Goal: Task Accomplishment & Management: Manage account settings

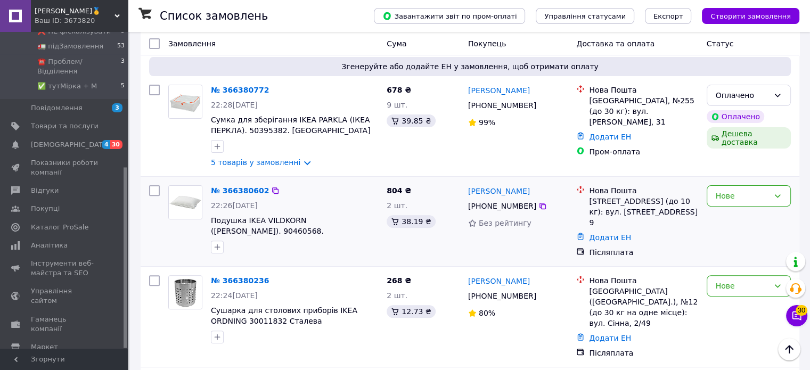
scroll to position [236, 0]
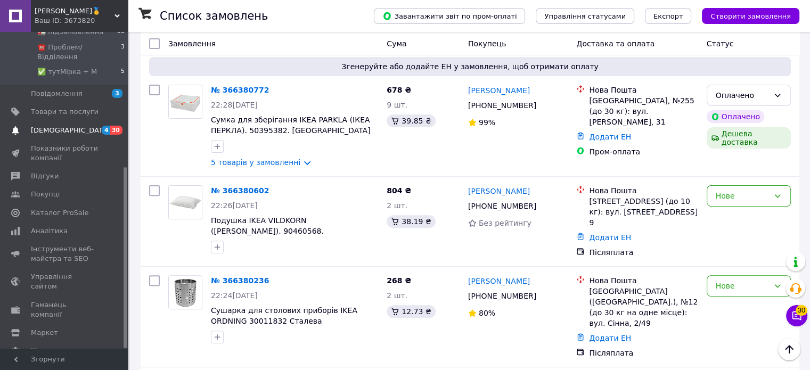
click at [34, 126] on span "[DEMOGRAPHIC_DATA]" at bounding box center [70, 131] width 79 height 10
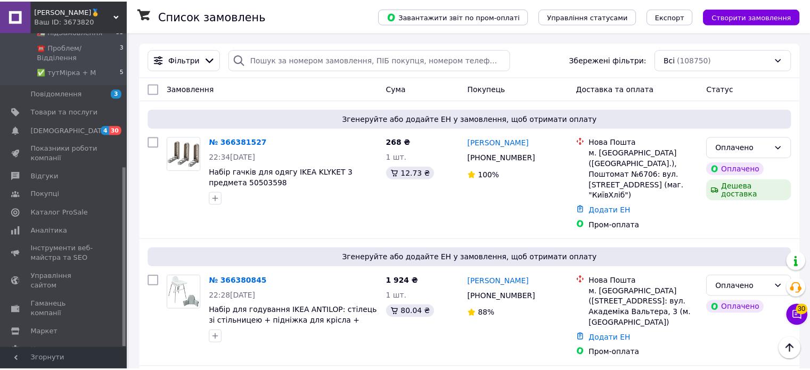
scroll to position [24, 0]
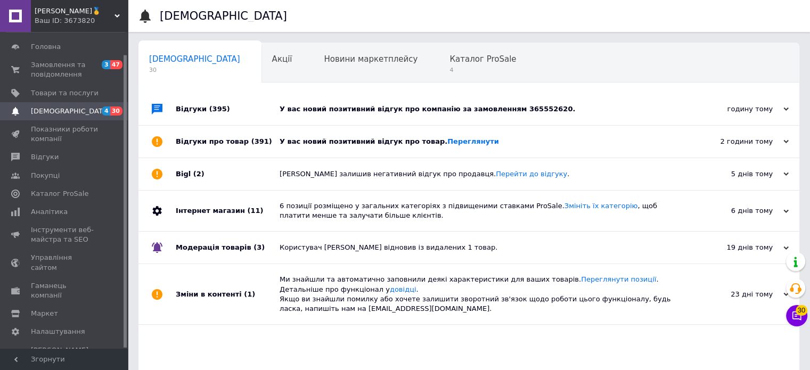
click at [330, 120] on div "У вас новий позитивний відгук про компанію за замовленням 365552620." at bounding box center [480, 109] width 402 height 32
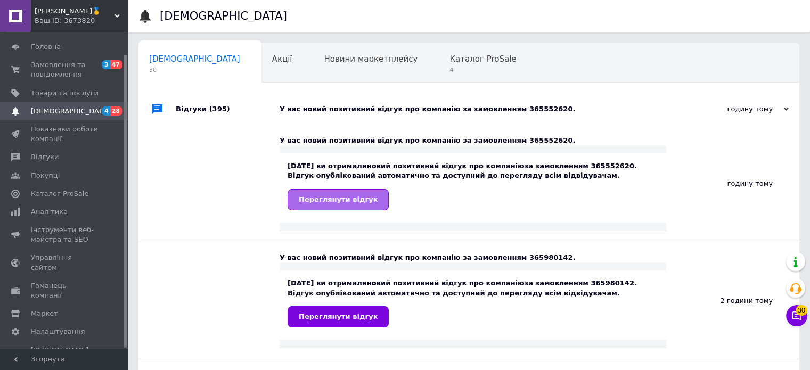
drag, startPoint x: 347, startPoint y: 203, endPoint x: 354, endPoint y: 198, distance: 8.7
